Goal: Find specific page/section: Find specific page/section

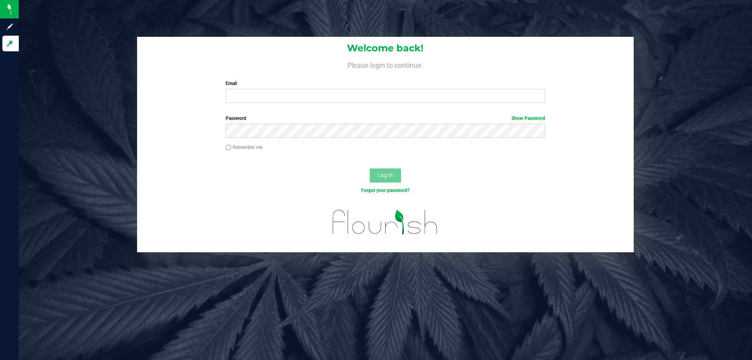
drag, startPoint x: 318, startPoint y: 17, endPoint x: 61, endPoint y: 68, distance: 261.8
click at [60, 87] on div "Welcome back! Please login to continue. Email Required Please format your email…" at bounding box center [385, 144] width 745 height 215
click at [257, 96] on input "Email" at bounding box center [384, 96] width 319 height 14
click at [370, 168] on button "Log In" at bounding box center [385, 175] width 31 height 14
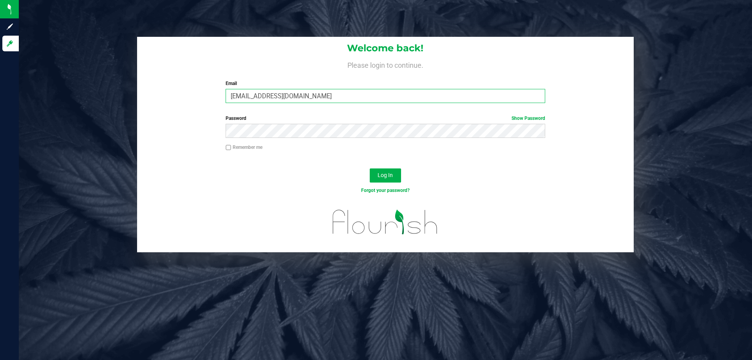
drag, startPoint x: 285, startPoint y: 96, endPoint x: 305, endPoint y: 85, distance: 22.8
click at [286, 96] on input "[EMAIL_ADDRESS][DOMAIN_NAME]" at bounding box center [384, 96] width 319 height 14
type input "[EMAIL_ADDRESS][DOMAIN_NAME]"
click at [370, 168] on button "Log In" at bounding box center [385, 175] width 31 height 14
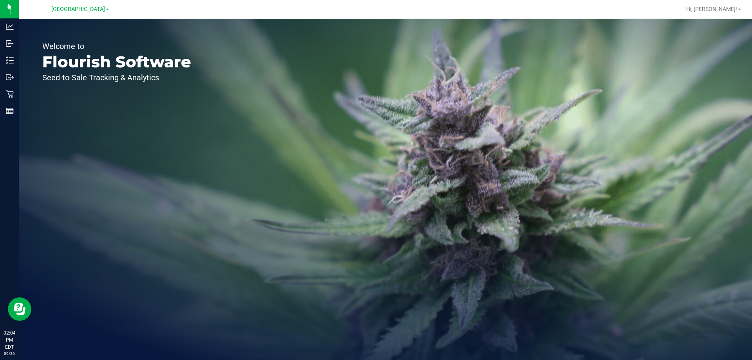
click at [130, 187] on div "Welcome to Flourish Software Seed-to-Sale Tracking & Analytics" at bounding box center [117, 189] width 196 height 341
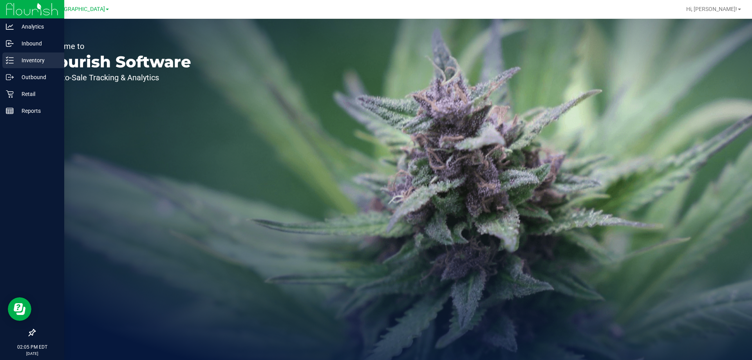
click at [19, 61] on p "Inventory" at bounding box center [37, 60] width 47 height 9
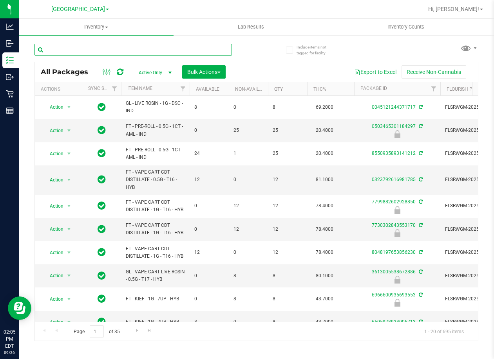
drag, startPoint x: 144, startPoint y: 50, endPoint x: 144, endPoint y: 46, distance: 3.9
click at [144, 49] on input "text" at bounding box center [132, 50] width 197 height 12
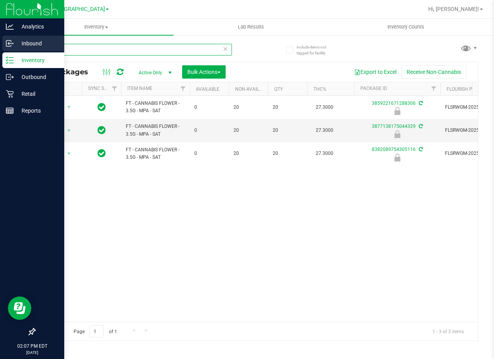
drag, startPoint x: 79, startPoint y: 50, endPoint x: 7, endPoint y: 49, distance: 72.8
click at [7, 49] on div "Analytics Inbound Inventory Outbound Retail Reports 02:07 PM EDT [DATE] 09/26 […" at bounding box center [247, 179] width 494 height 359
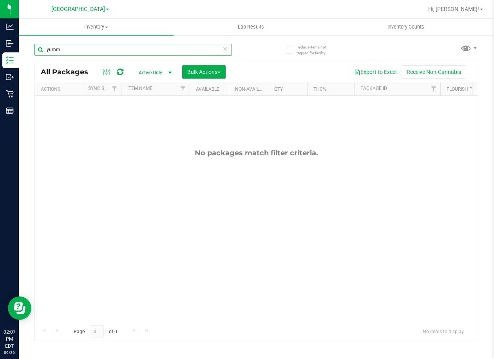
drag, startPoint x: 83, startPoint y: 49, endPoint x: 0, endPoint y: 45, distance: 83.5
click at [0, 45] on html "Analytics Inbound Inventory Outbound Retail Reports 02:07 PM EDT [DATE] 09/26 […" at bounding box center [247, 179] width 494 height 359
drag, startPoint x: 78, startPoint y: 61, endPoint x: 82, endPoint y: 53, distance: 8.9
click at [79, 59] on div "float pilgrims All Packages Active Only Active Only Lab Samples Locked All Exte…" at bounding box center [256, 188] width 444 height 305
drag, startPoint x: 83, startPoint y: 51, endPoint x: 0, endPoint y: 38, distance: 84.4
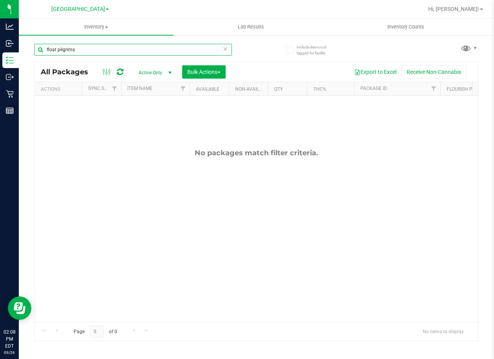
click at [0, 38] on html "Analytics Inbound Inventory Outbound Retail Reports 02:08 PM EDT [DATE] 09/26 […" at bounding box center [247, 179] width 494 height 359
type input "pilgrims"
drag, startPoint x: 79, startPoint y: 50, endPoint x: 32, endPoint y: 47, distance: 47.1
click at [32, 47] on div "Include items not tagged for facility pilgrims All Packages Active Only Active …" at bounding box center [256, 153] width 475 height 239
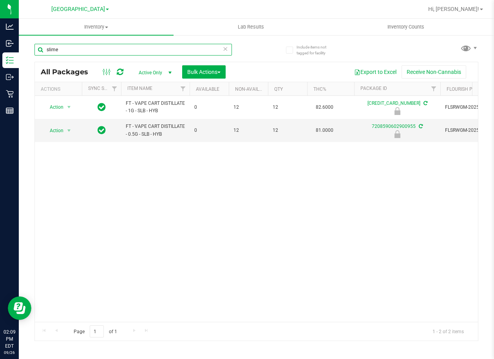
drag, startPoint x: 65, startPoint y: 47, endPoint x: 0, endPoint y: 38, distance: 66.5
click at [0, 38] on html "Analytics Inbound Inventory Outbound Retail Reports 02:09 PM EDT [DATE] 09/26 […" at bounding box center [247, 179] width 494 height 359
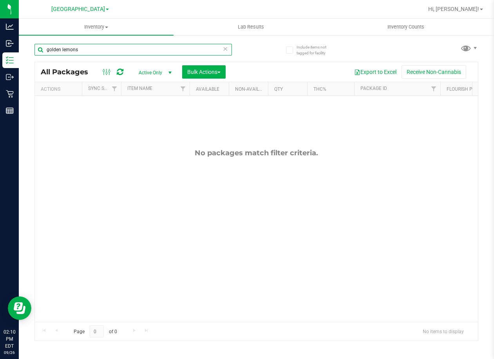
drag, startPoint x: 84, startPoint y: 49, endPoint x: 0, endPoint y: 49, distance: 84.6
click at [0, 49] on html "Analytics Inbound Inventory Outbound Retail Reports 02:10 PM EDT [DATE] 09/26 […" at bounding box center [247, 179] width 494 height 359
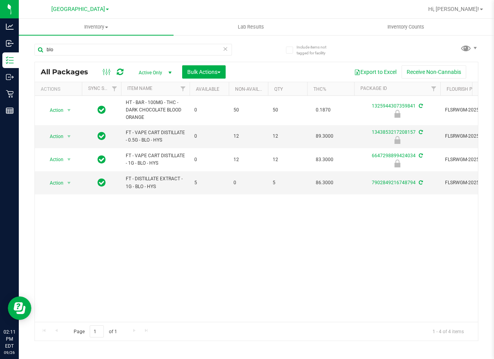
drag, startPoint x: 129, startPoint y: 57, endPoint x: 114, endPoint y: 58, distance: 14.9
click at [128, 57] on div "blo" at bounding box center [132, 53] width 197 height 18
drag, startPoint x: 78, startPoint y: 50, endPoint x: 0, endPoint y: 50, distance: 77.9
click at [0, 50] on html "Analytics Inbound Inventory Outbound Retail Reports 02:11 PM EDT [DATE] 09/26 […" at bounding box center [247, 179] width 494 height 359
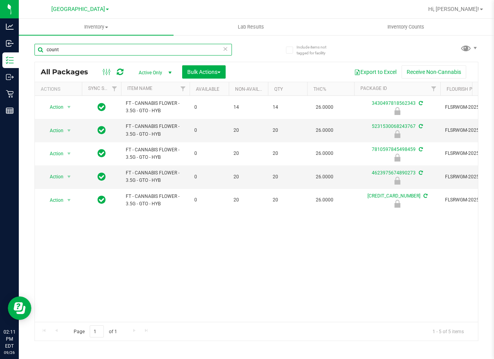
type input "count"
click at [254, 262] on div "Action Action Edit attributes Global inventory Locate package Package audit log…" at bounding box center [256, 209] width 443 height 226
